Goal: Navigation & Orientation: Find specific page/section

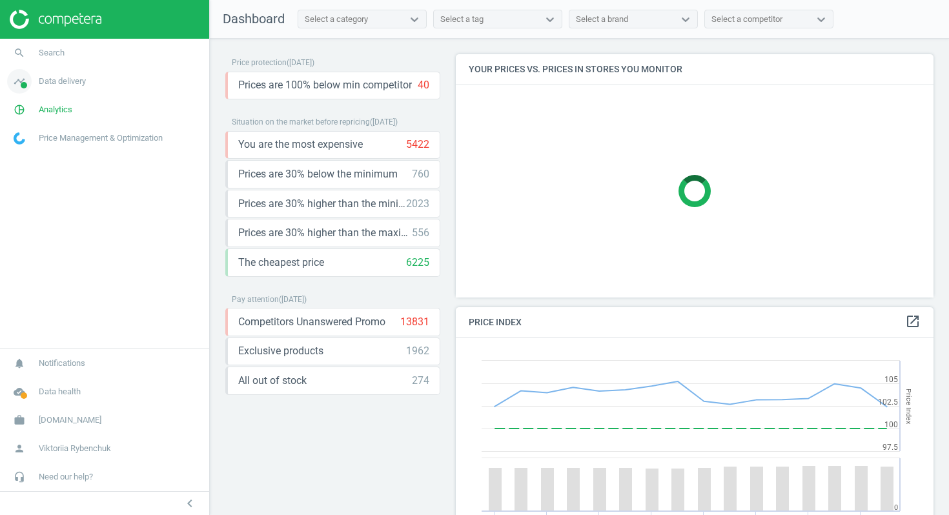
scroll to position [298, 479]
click at [70, 82] on span "Data delivery" at bounding box center [62, 82] width 47 height 12
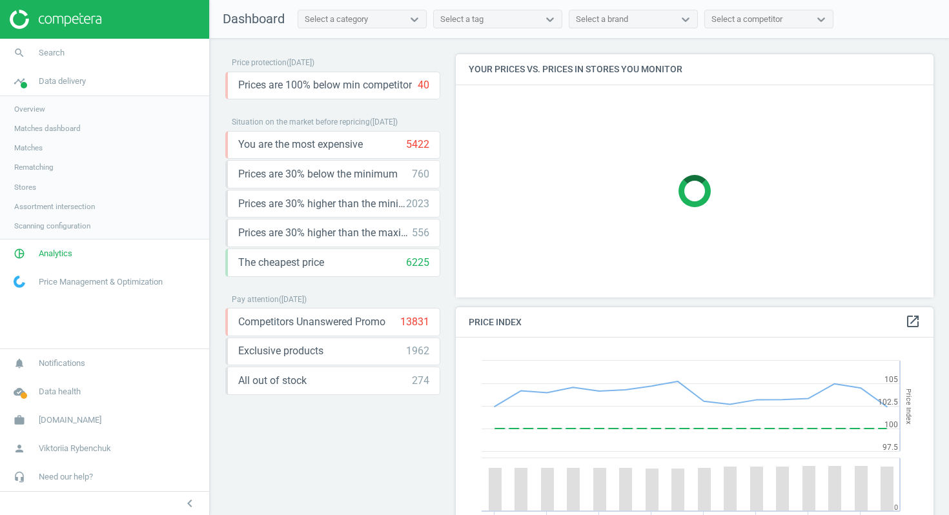
click at [32, 182] on span "Stores" at bounding box center [25, 187] width 22 height 10
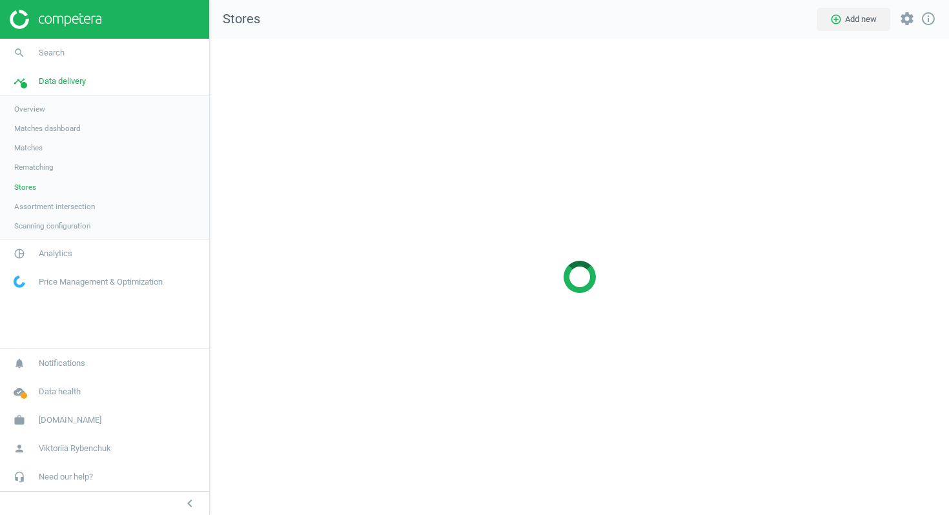
scroll to position [477, 740]
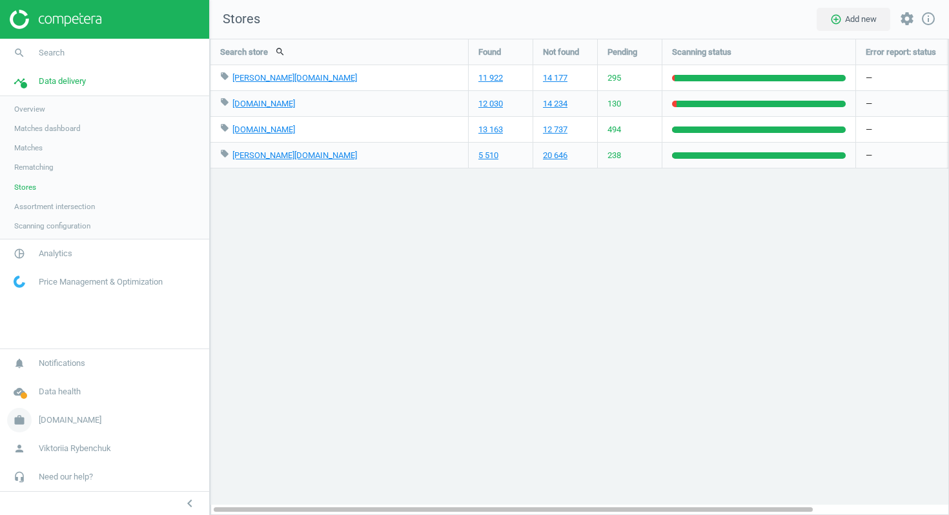
click at [59, 422] on span "Flaconi.nl" at bounding box center [70, 421] width 63 height 12
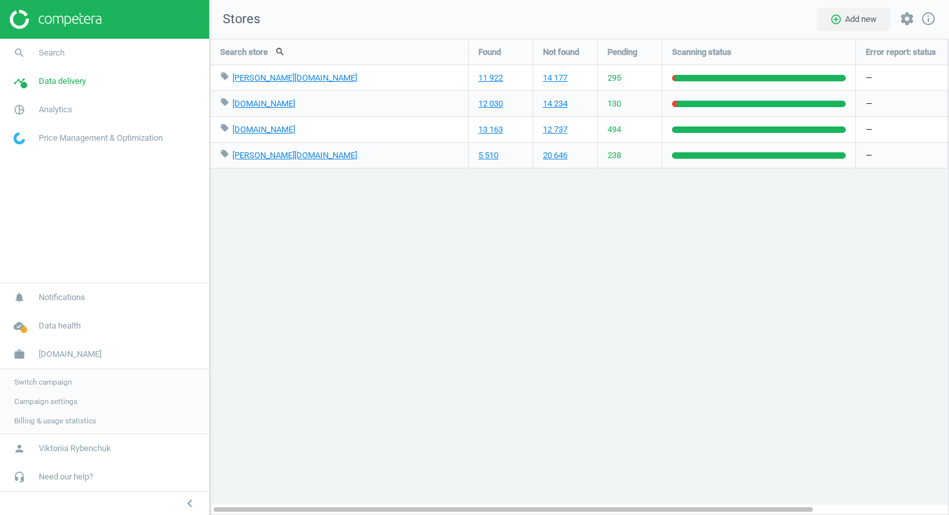
click at [38, 384] on span "Switch campaign" at bounding box center [42, 382] width 57 height 10
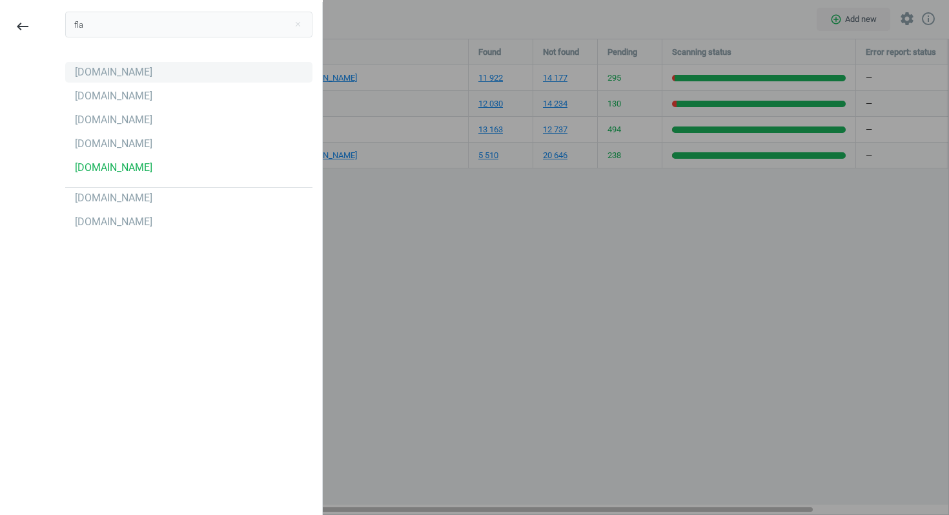
type input "fla"
click at [102, 81] on div "Flaconi.ch" at bounding box center [188, 72] width 247 height 21
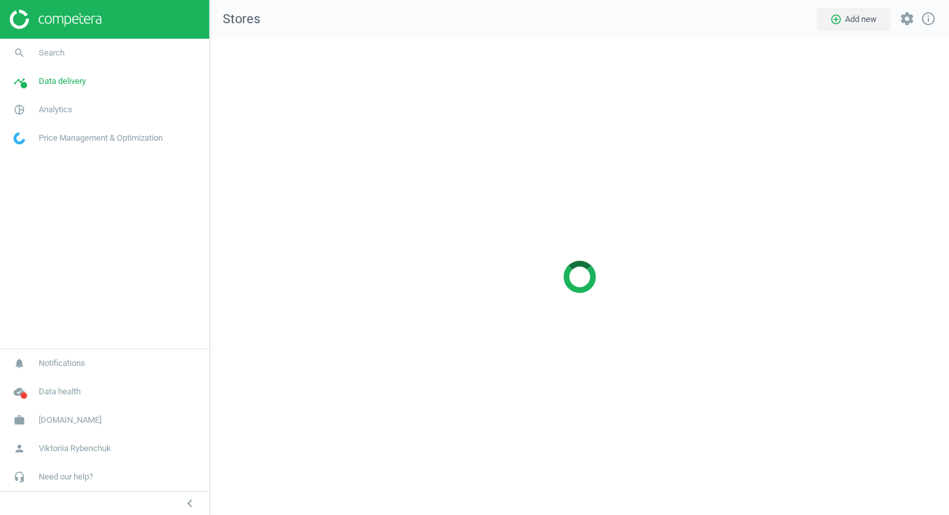
scroll to position [477, 740]
click at [53, 420] on span "[DOMAIN_NAME]" at bounding box center [70, 421] width 63 height 12
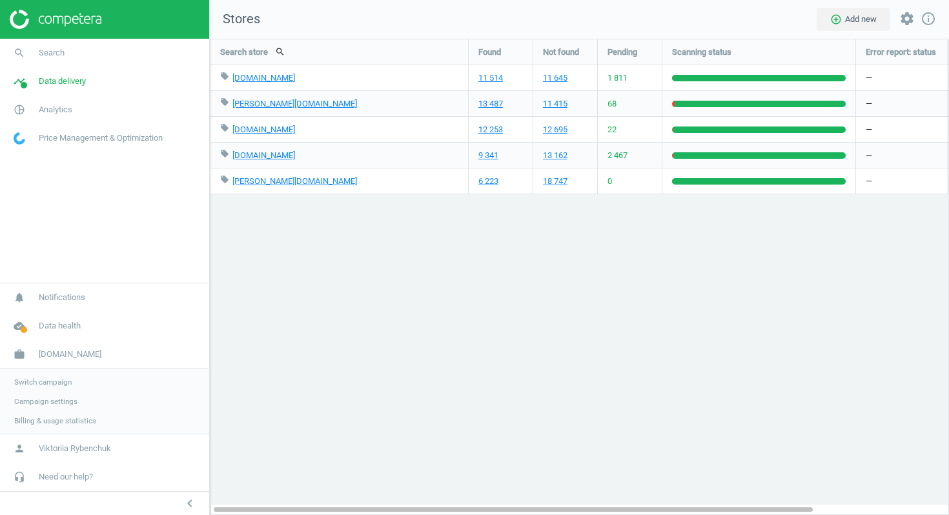
click at [54, 378] on span "Switch campaign" at bounding box center [42, 382] width 57 height 10
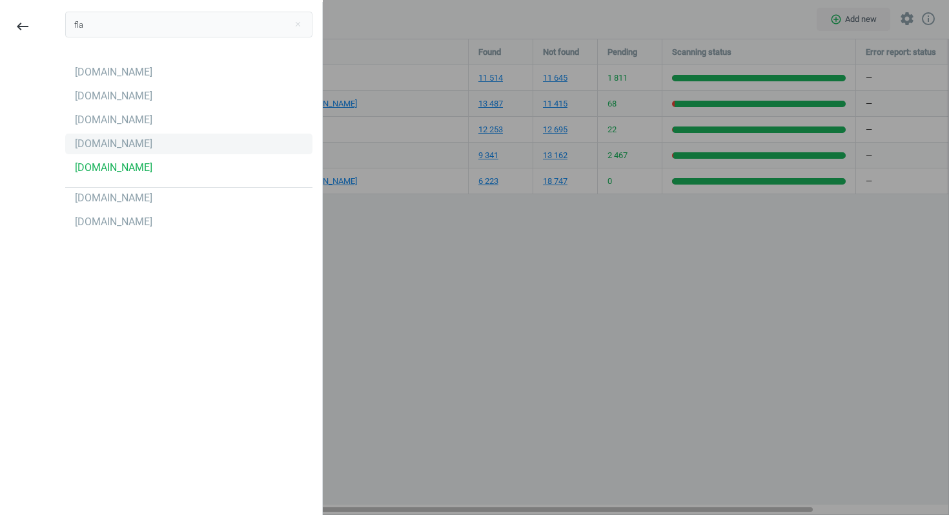
type input "fla"
click at [109, 145] on div "Flaconi.nl" at bounding box center [114, 144] width 78 height 14
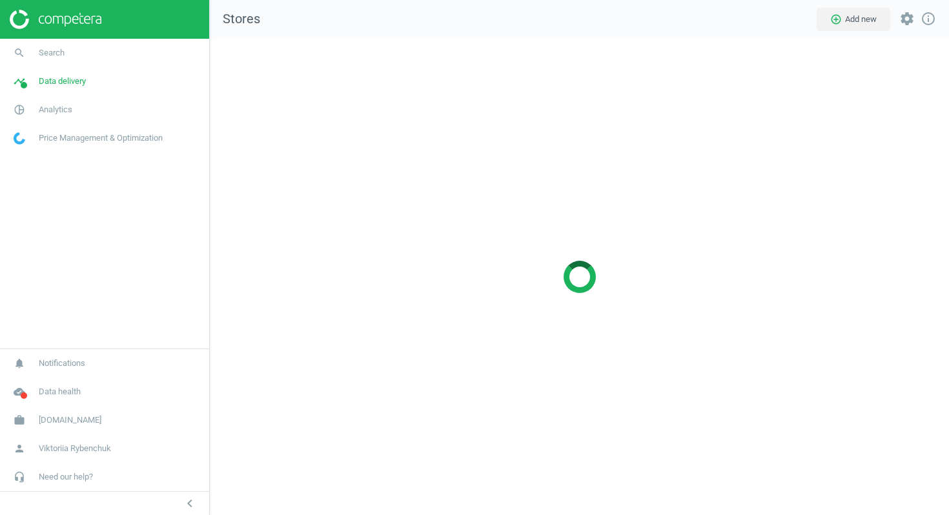
scroll to position [477, 740]
click at [50, 414] on link "work Flaconi.nl" at bounding box center [104, 420] width 209 height 28
click at [43, 384] on span "Switch campaign" at bounding box center [42, 382] width 57 height 10
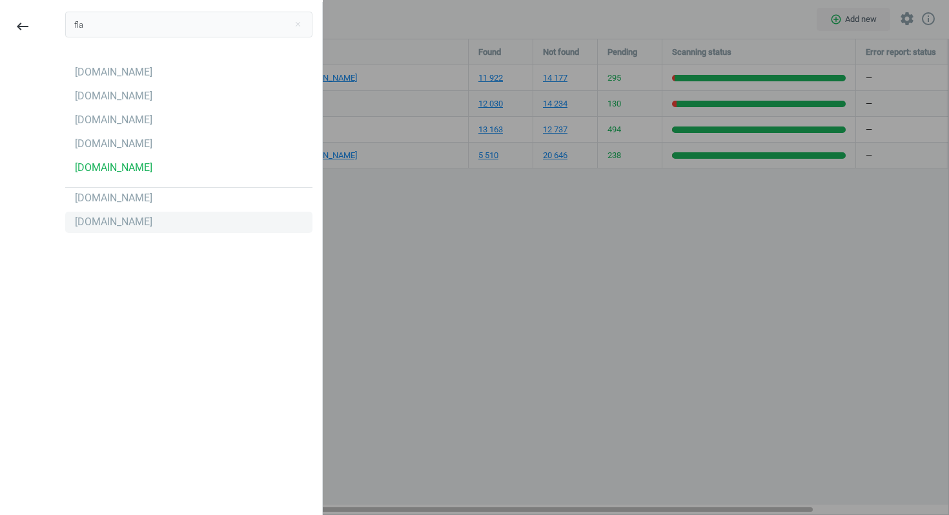
type input "fla"
click at [109, 219] on div "Flaconi.pl" at bounding box center [114, 222] width 78 height 14
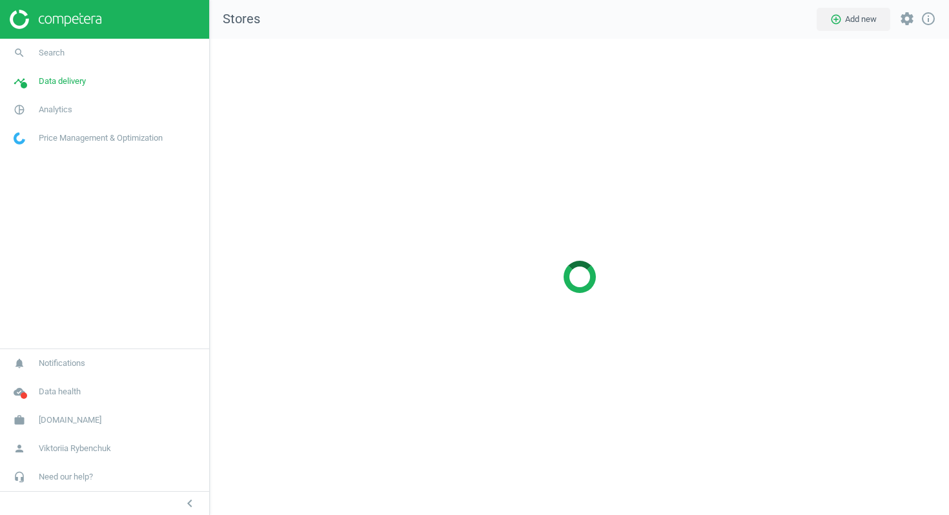
scroll to position [477, 740]
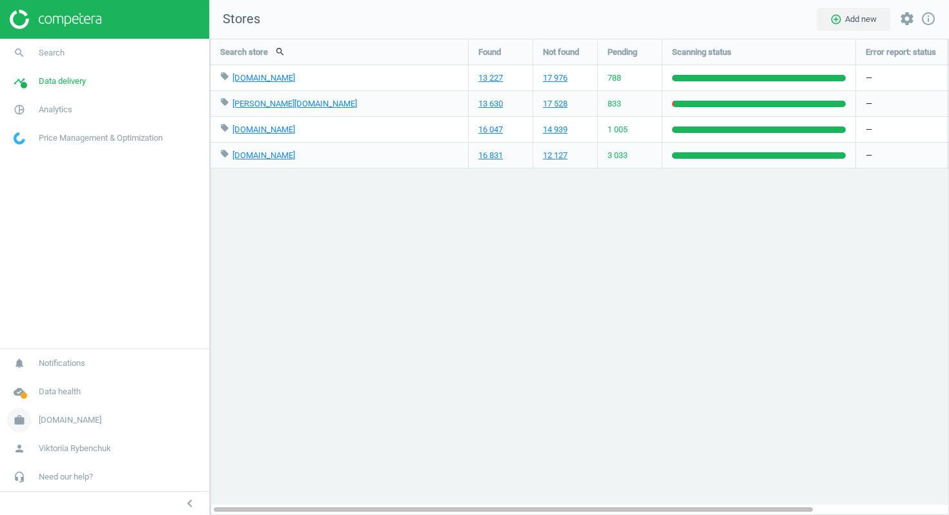
click at [65, 422] on span "[DOMAIN_NAME]" at bounding box center [70, 421] width 63 height 12
click at [59, 382] on span "Switch campaign" at bounding box center [42, 382] width 57 height 10
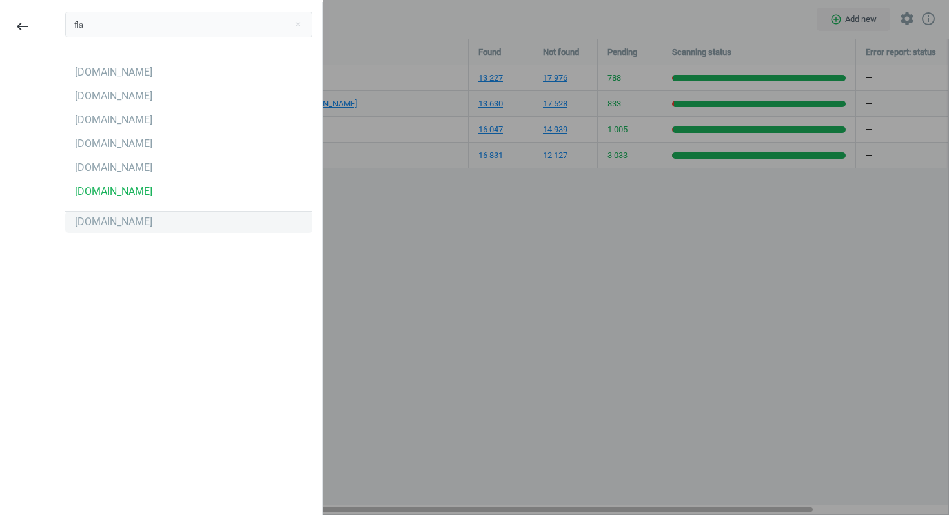
type input "fla"
click at [101, 225] on div "[DOMAIN_NAME]" at bounding box center [114, 222] width 78 height 14
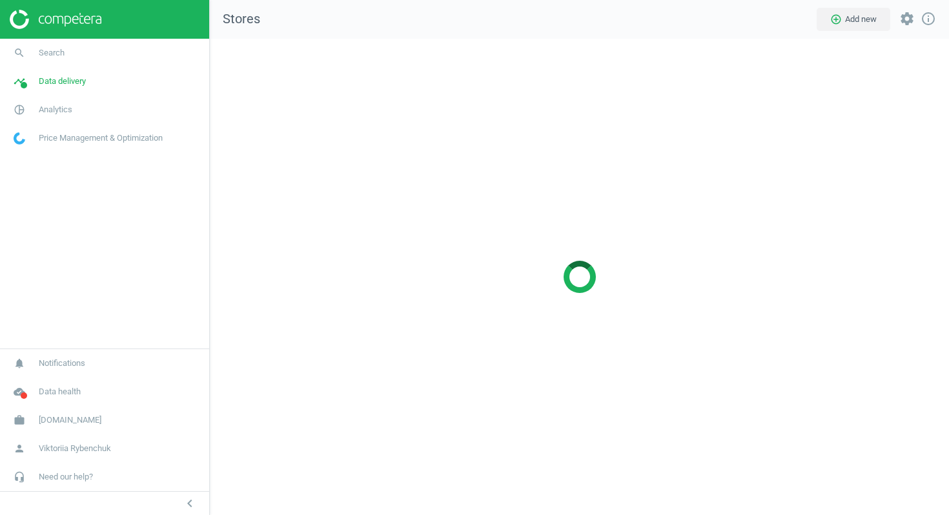
scroll to position [477, 740]
